Goal: Navigation & Orientation: Go to known website

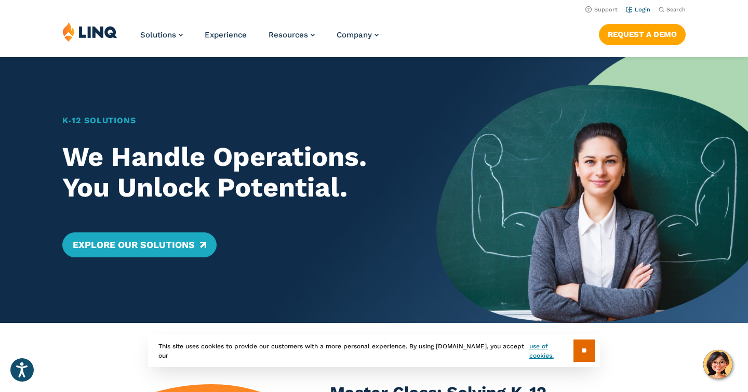
click at [642, 11] on link "Login" at bounding box center [638, 9] width 24 height 7
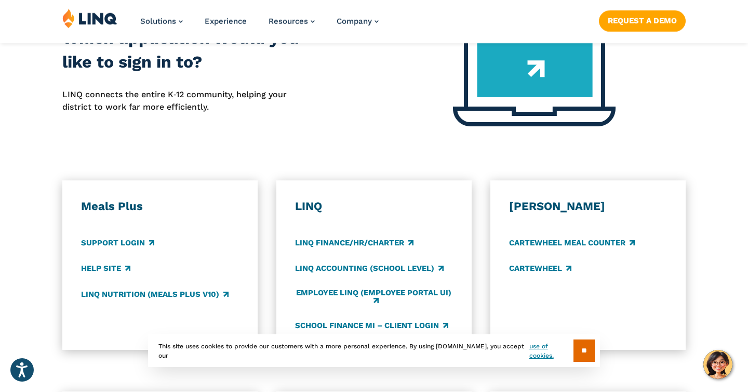
scroll to position [478, 0]
click at [135, 241] on link "Support Login" at bounding box center [117, 242] width 73 height 11
